Goal: Task Accomplishment & Management: Manage account settings

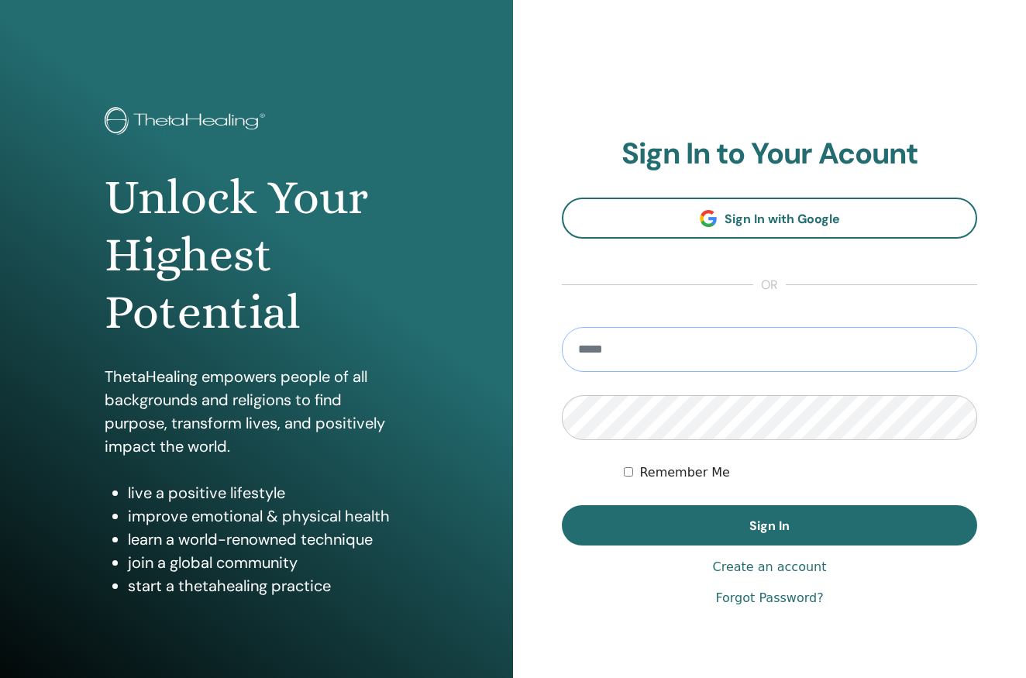
type input "**********"
click at [770, 526] on button "Sign In" at bounding box center [769, 525] width 415 height 40
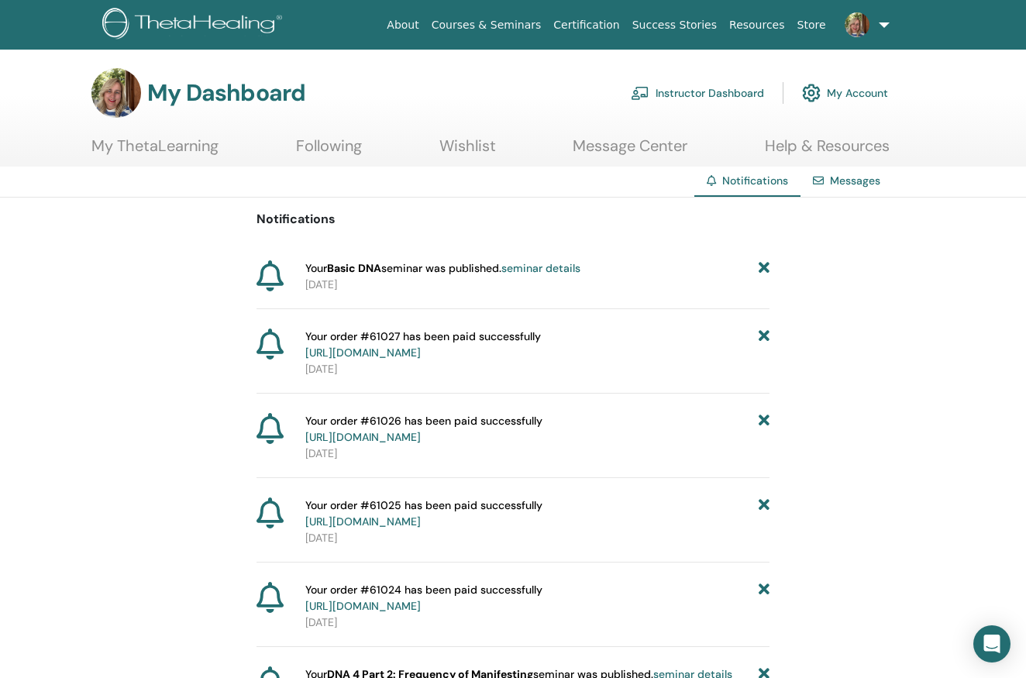
click at [660, 88] on link "Instructor Dashboard" at bounding box center [697, 93] width 133 height 34
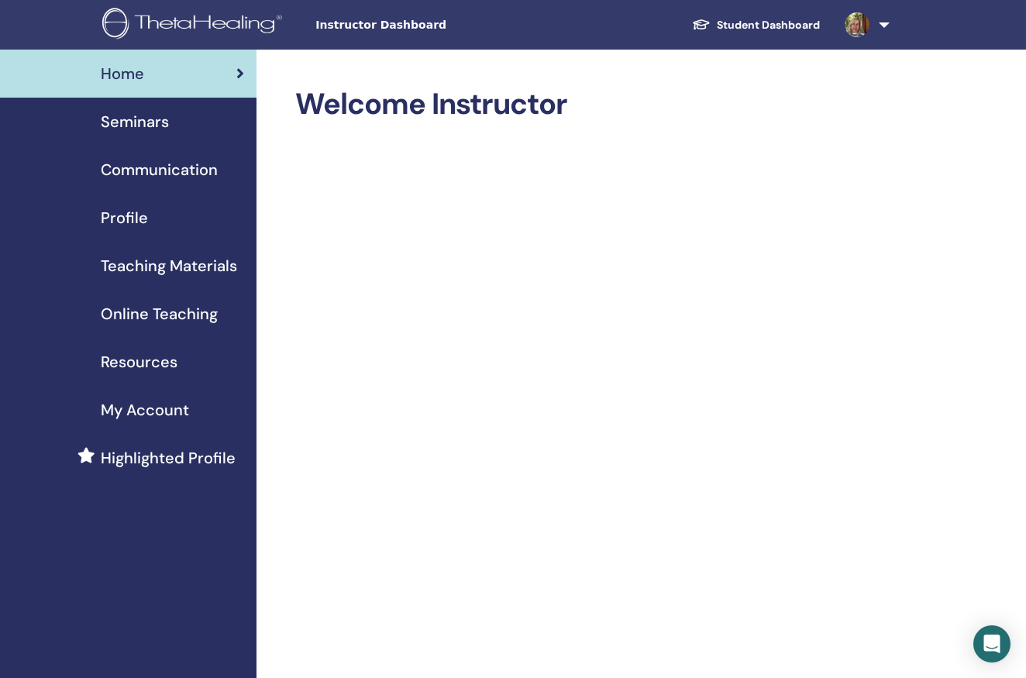
click at [138, 221] on span "Profile" at bounding box center [124, 217] width 47 height 23
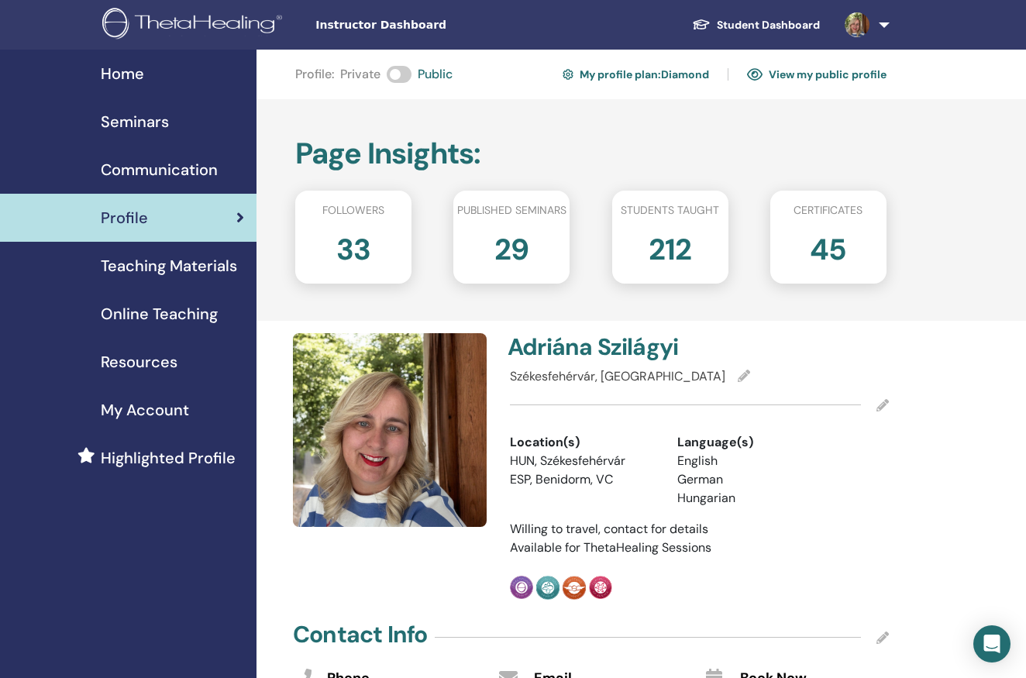
click at [119, 122] on span "Seminars" at bounding box center [135, 121] width 68 height 23
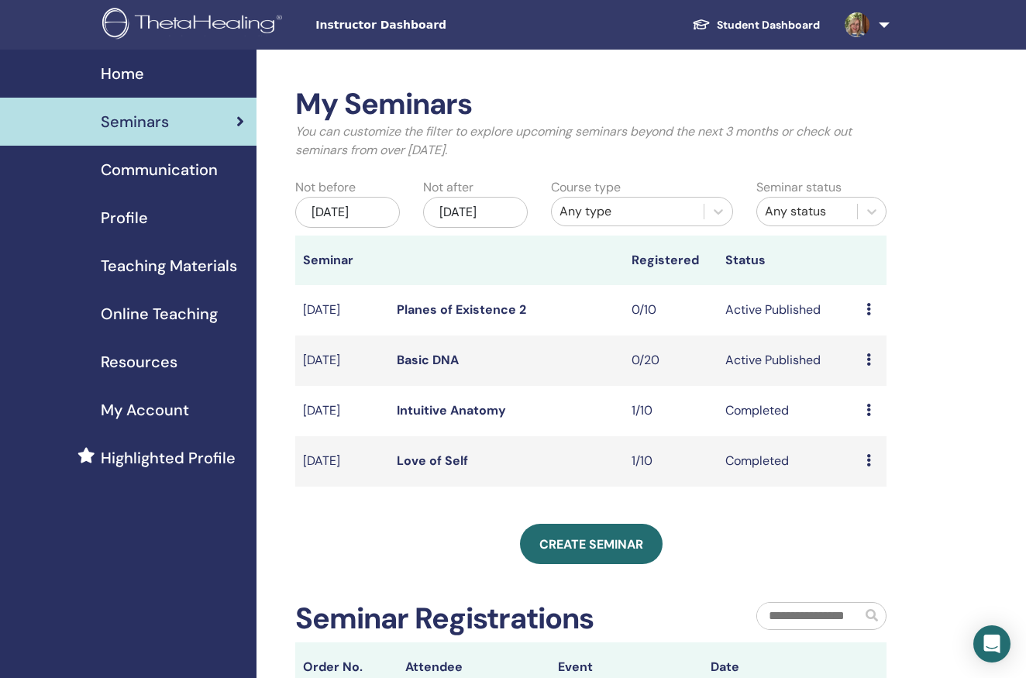
click at [148, 463] on span "Highlighted Profile" at bounding box center [168, 458] width 135 height 23
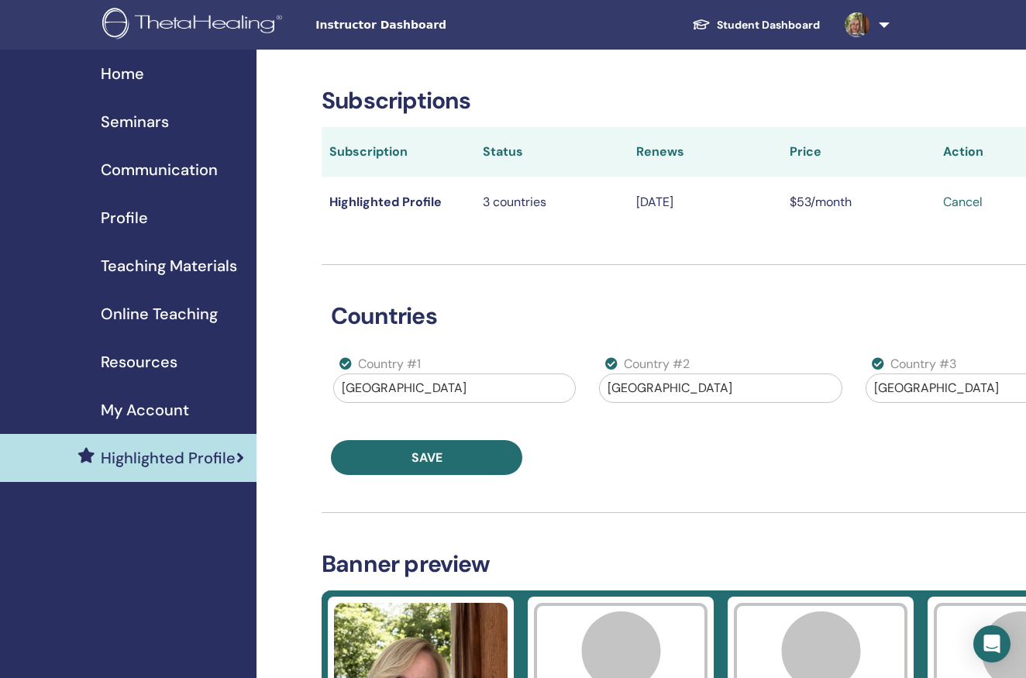
click at [162, 408] on span "My Account" at bounding box center [145, 409] width 88 height 23
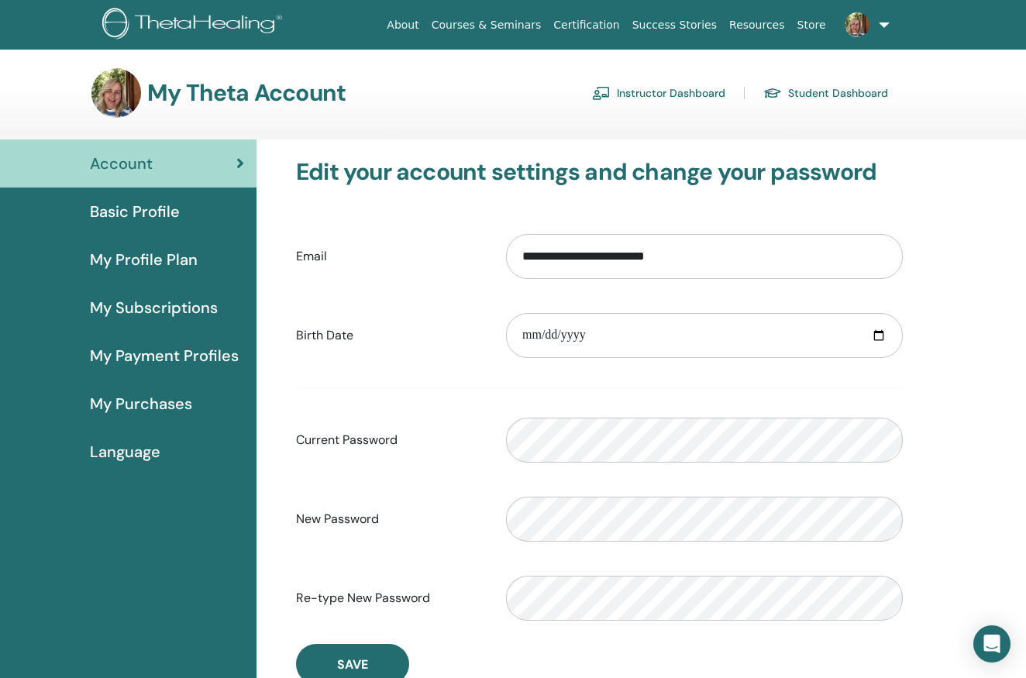
click at [129, 209] on span "Basic Profile" at bounding box center [135, 211] width 90 height 23
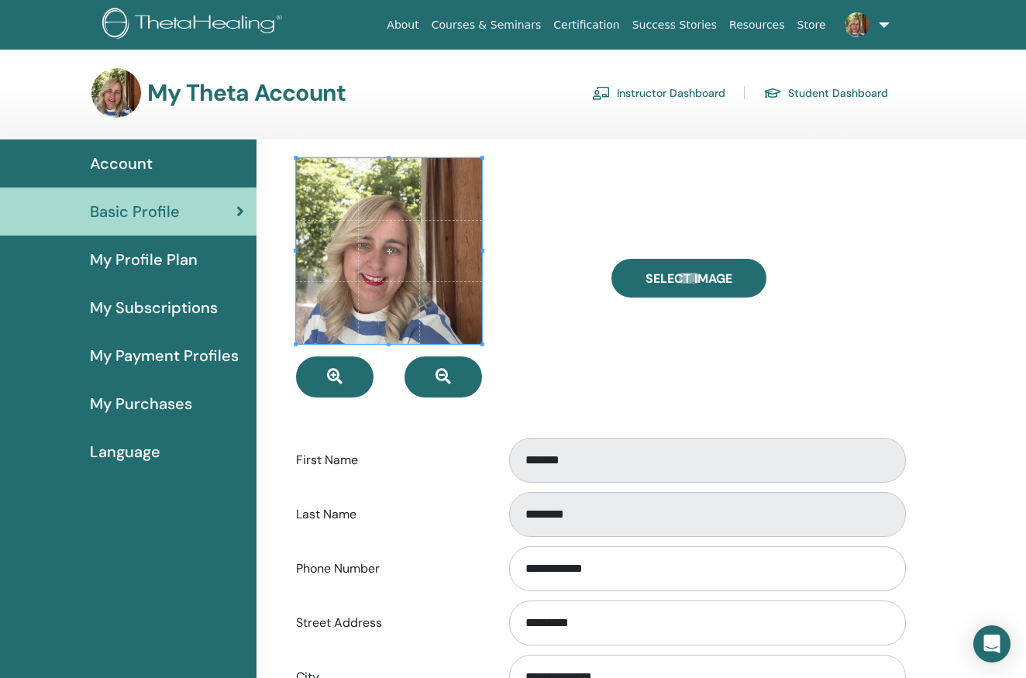
click at [139, 263] on span "My Profile Plan" at bounding box center [144, 259] width 108 height 23
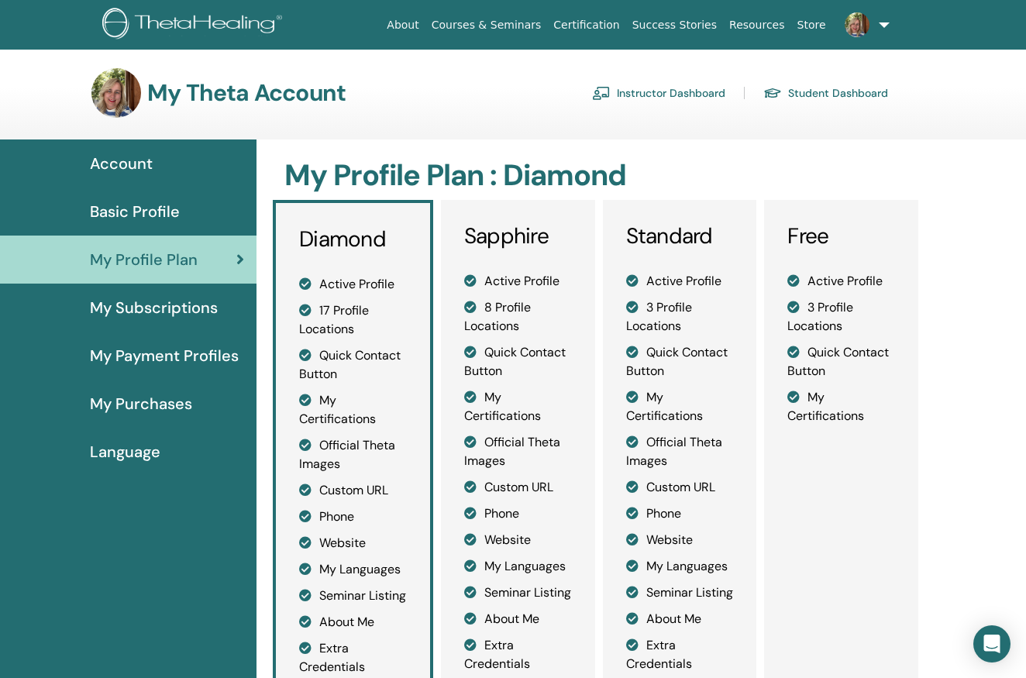
click at [160, 212] on span "Basic Profile" at bounding box center [135, 211] width 90 height 23
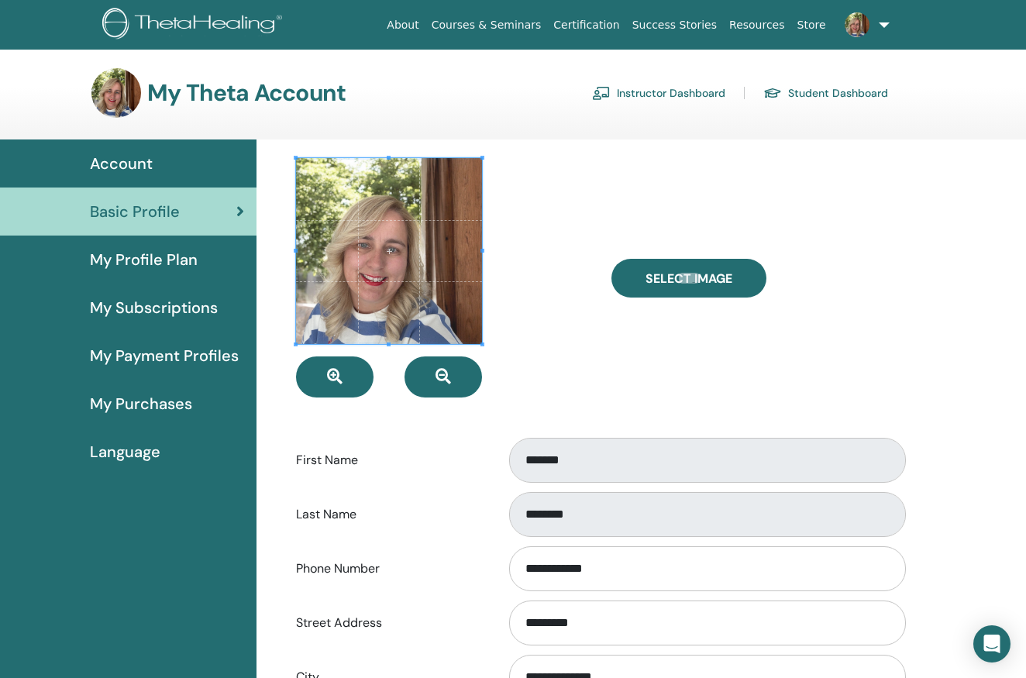
click at [652, 87] on link "Instructor Dashboard" at bounding box center [658, 93] width 133 height 25
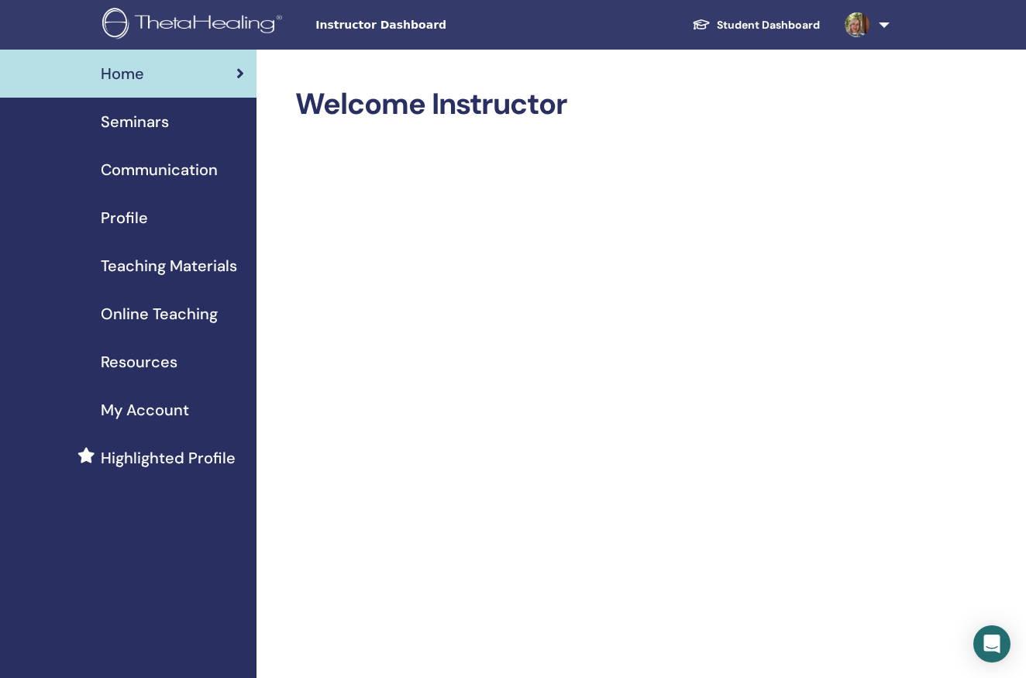
click at [121, 221] on span "Profile" at bounding box center [124, 217] width 47 height 23
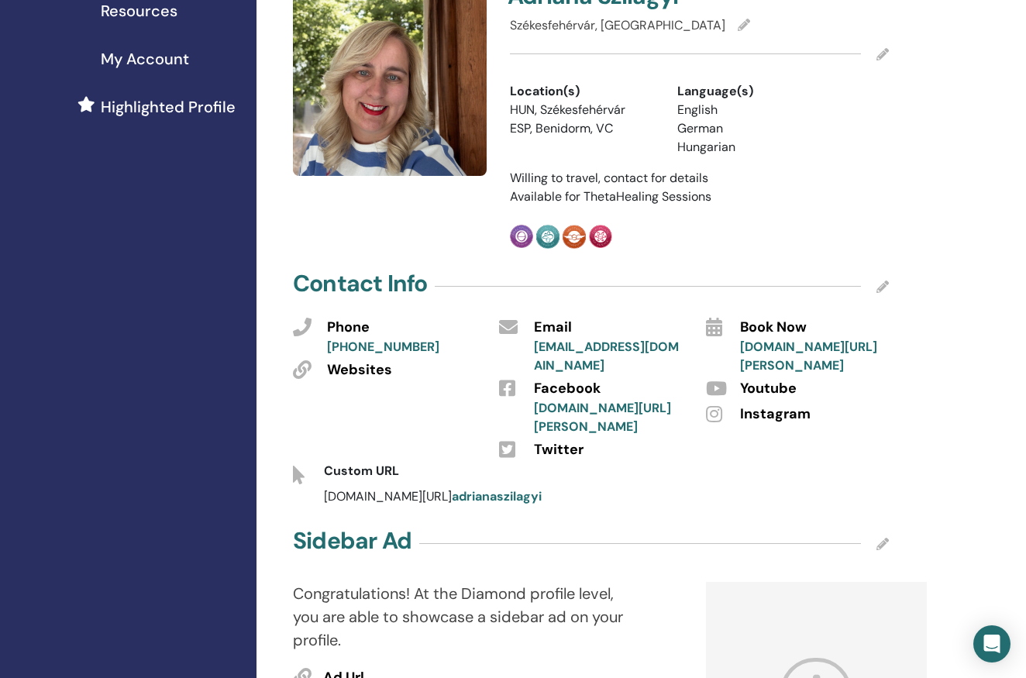
scroll to position [375, 0]
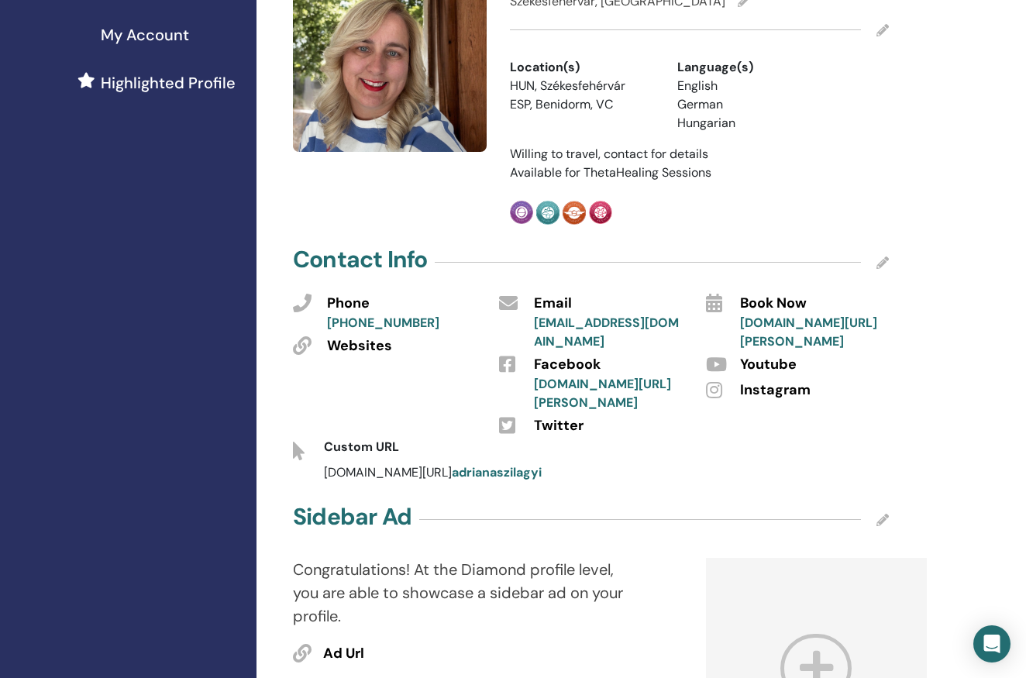
click at [750, 401] on span "Instagram" at bounding box center [775, 391] width 71 height 20
click at [709, 399] on icon at bounding box center [714, 390] width 16 height 19
click at [880, 262] on icon at bounding box center [883, 263] width 12 height 12
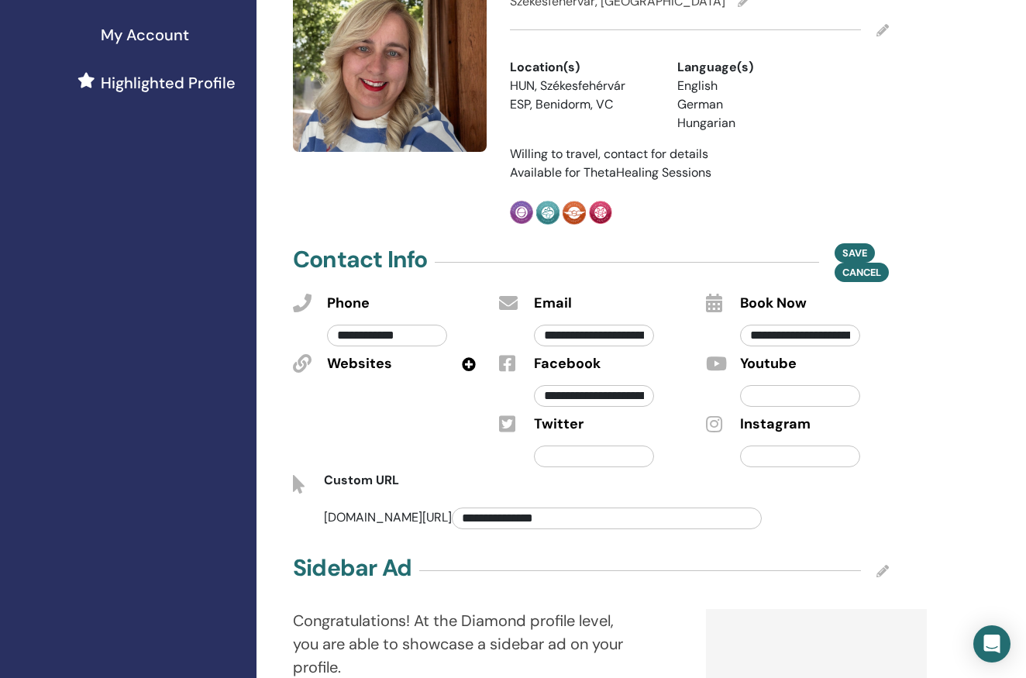
click at [759, 450] on input "text" at bounding box center [800, 457] width 120 height 22
click at [857, 246] on span "Save" at bounding box center [855, 253] width 25 height 16
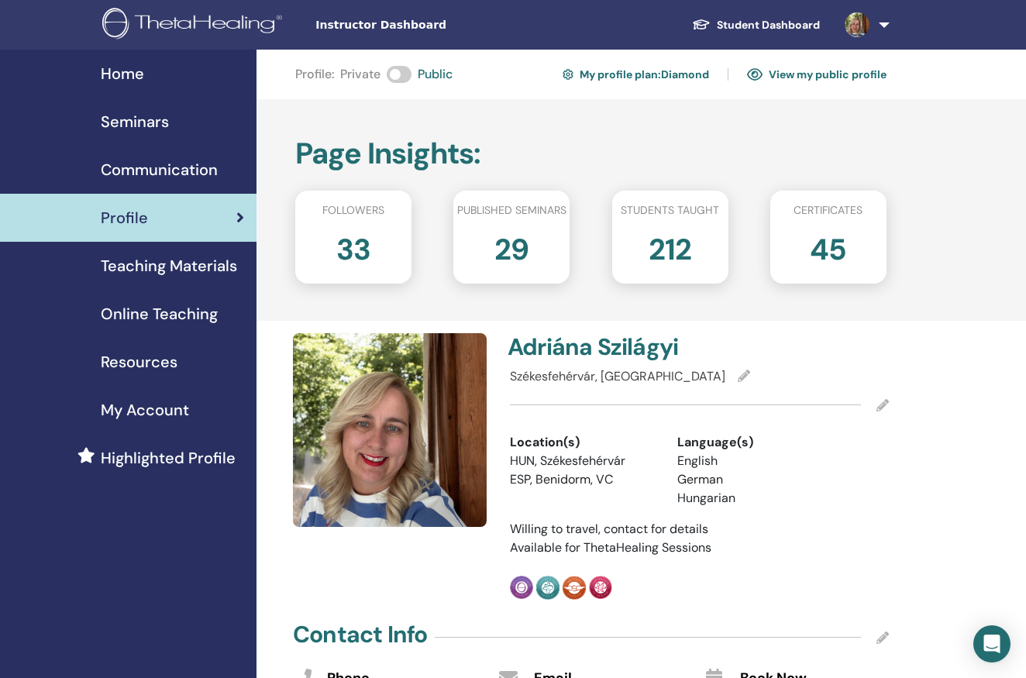
scroll to position [0, 0]
click at [798, 78] on link "View my public profile" at bounding box center [817, 74] width 140 height 25
